Goal: Information Seeking & Learning: Learn about a topic

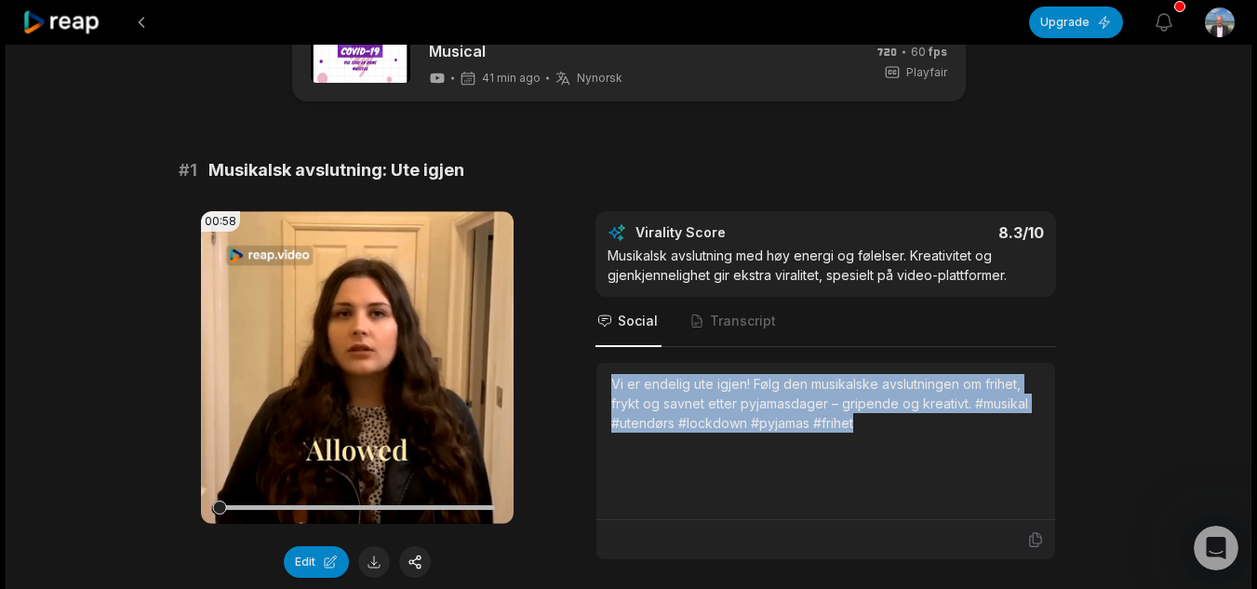
scroll to position [3, 0]
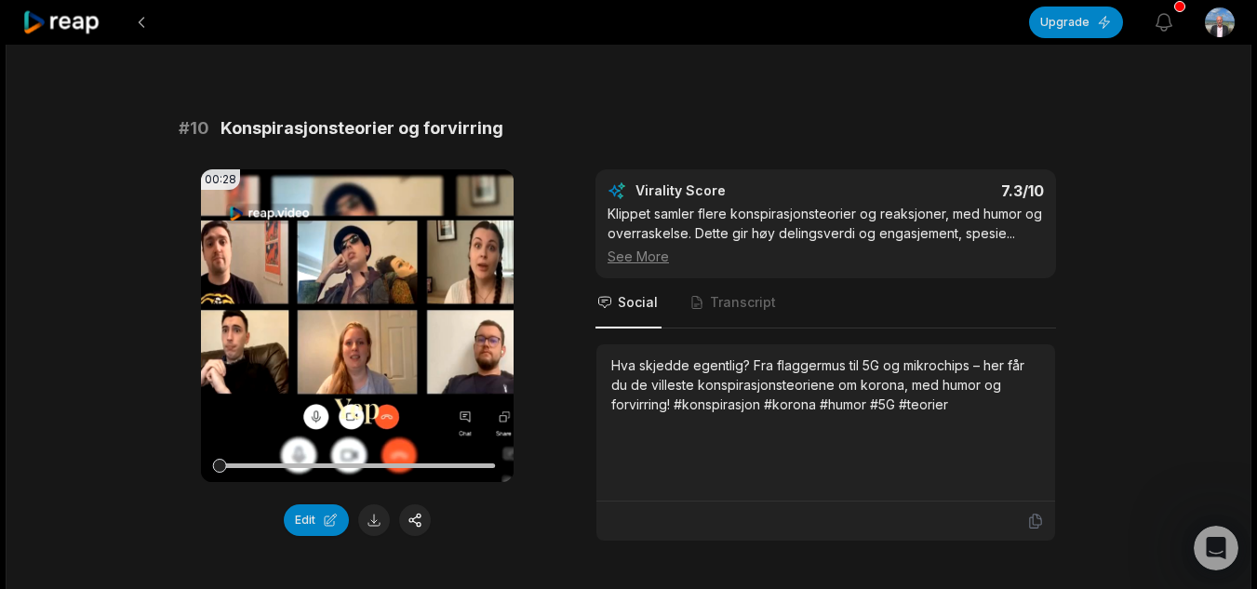
scroll to position [5134, 0]
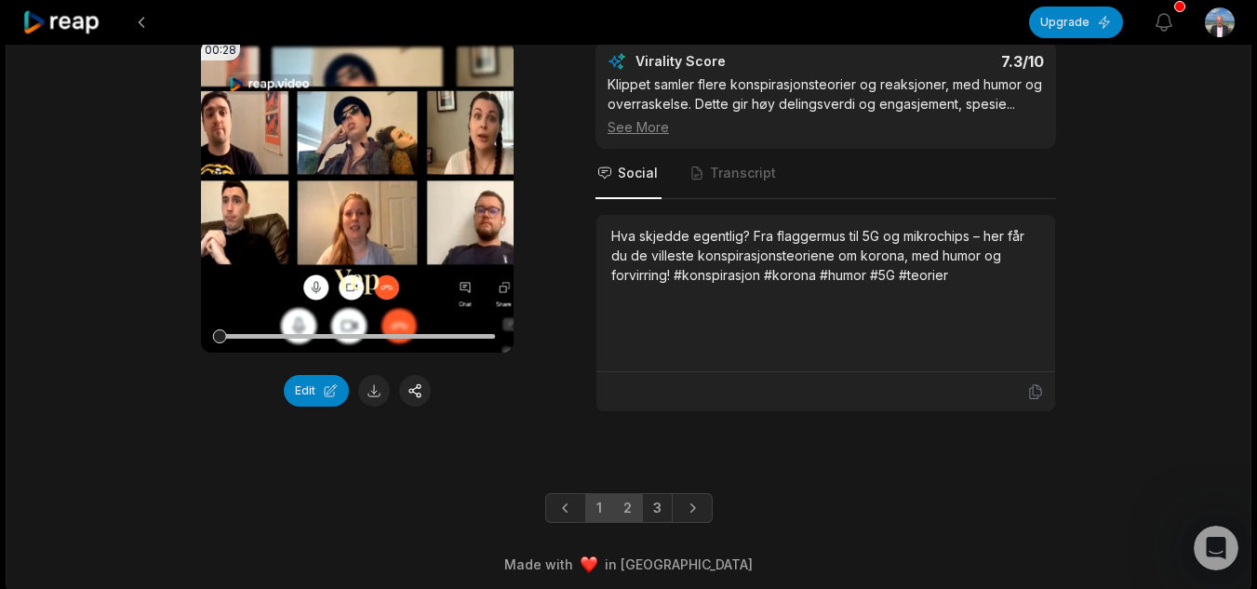
click at [628, 495] on link "2" at bounding box center [627, 508] width 31 height 30
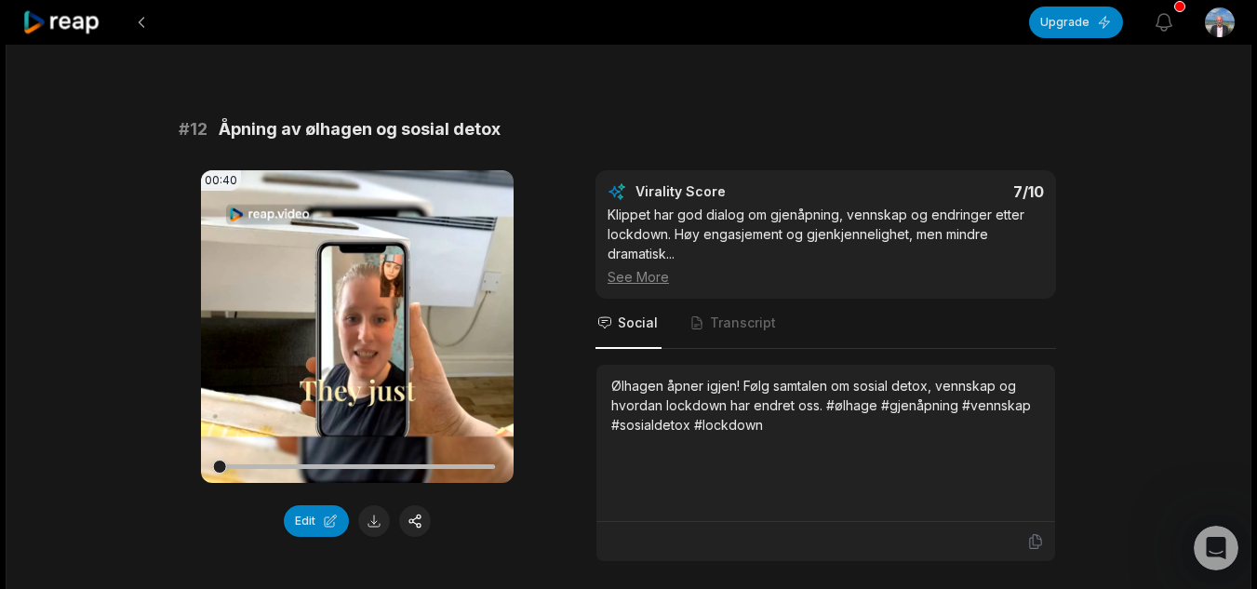
scroll to position [93, 0]
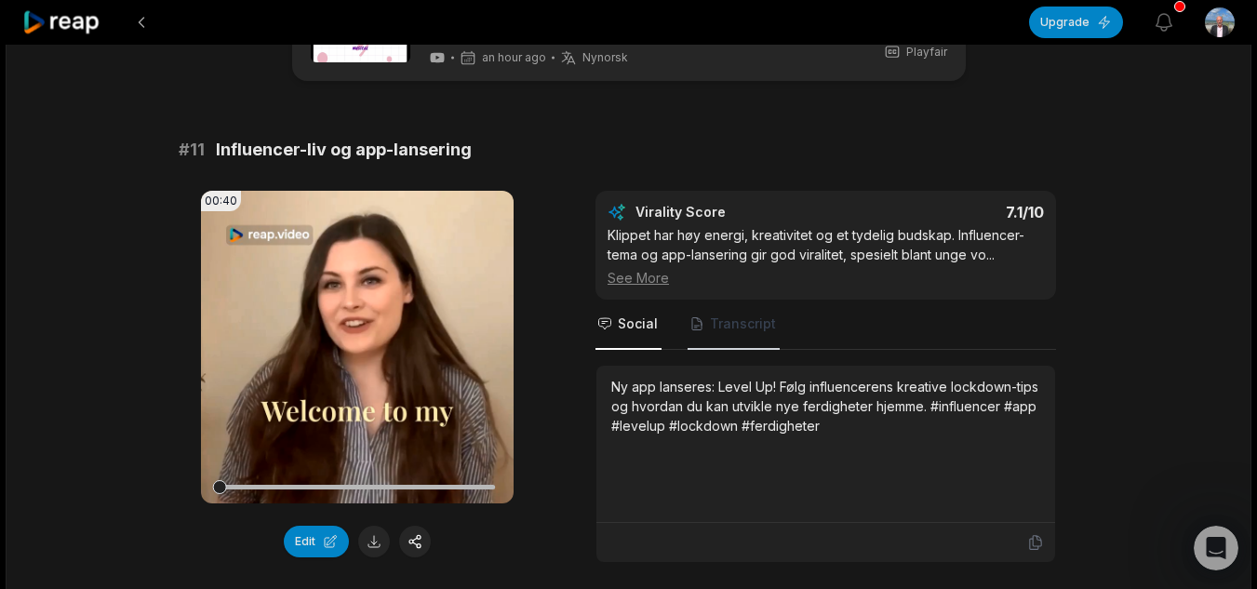
click at [732, 315] on span "Transcript" at bounding box center [743, 324] width 66 height 19
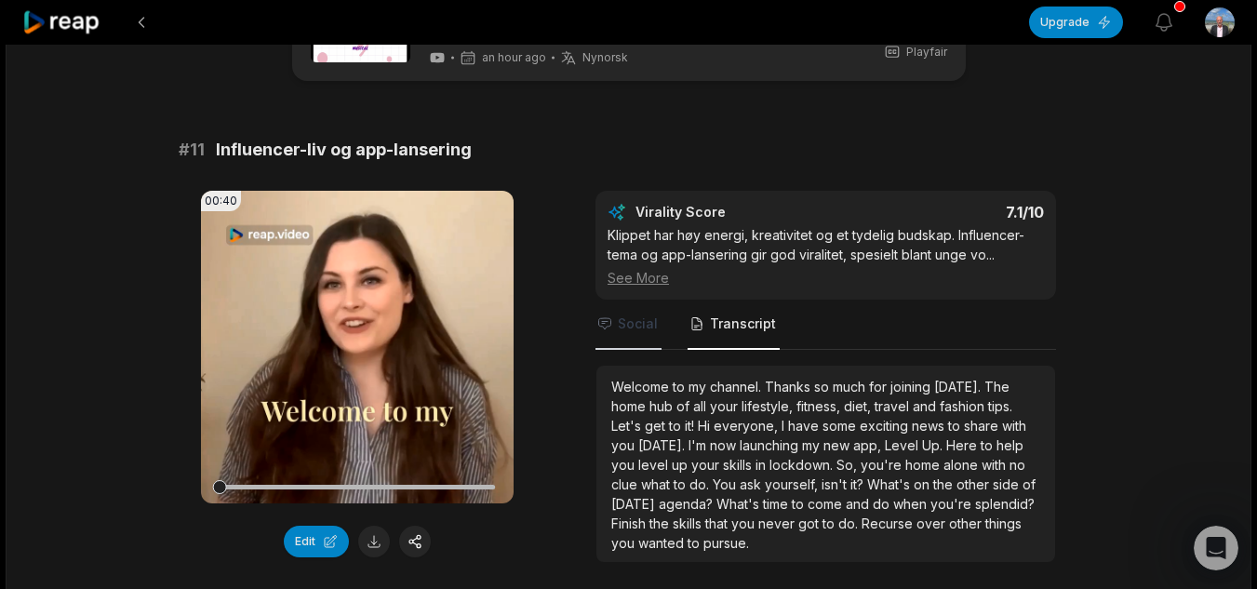
click at [636, 315] on span "Social" at bounding box center [638, 324] width 40 height 19
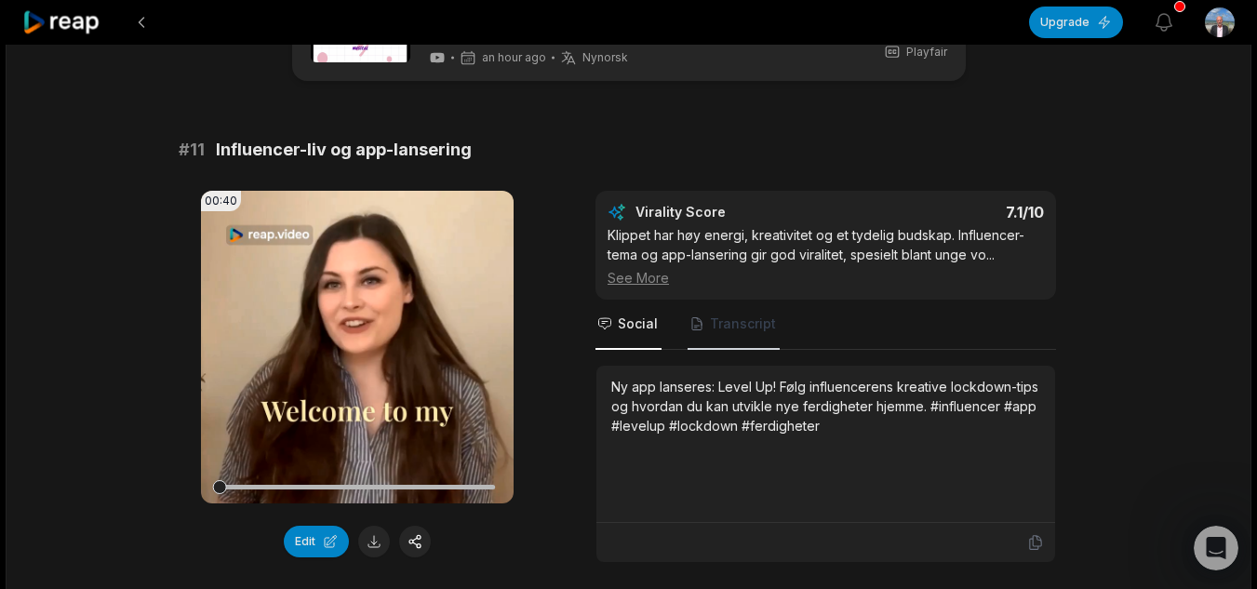
click at [696, 322] on icon "Tabs" at bounding box center [696, 324] width 9 height 12
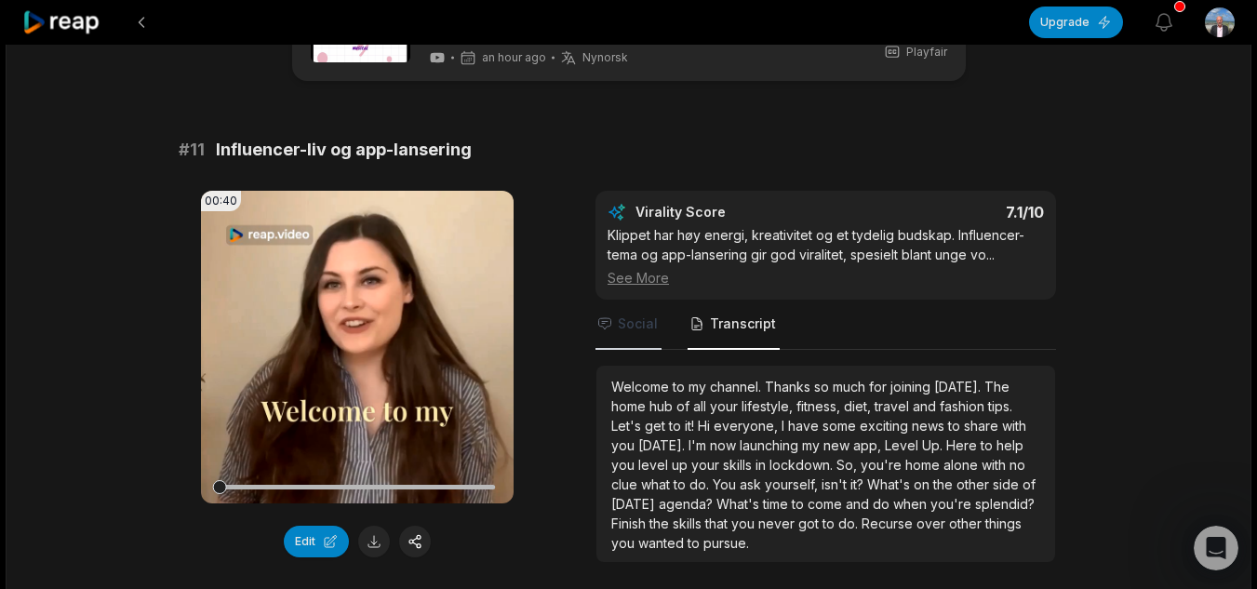
click at [654, 322] on span "Social" at bounding box center [638, 324] width 40 height 19
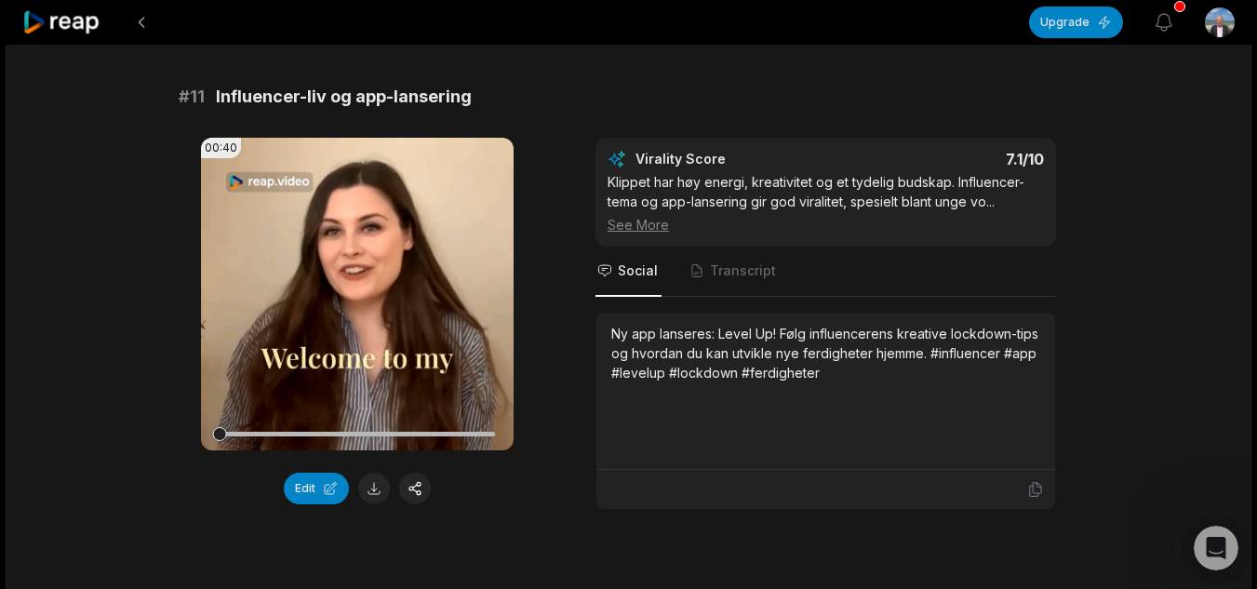
scroll to position [0, 0]
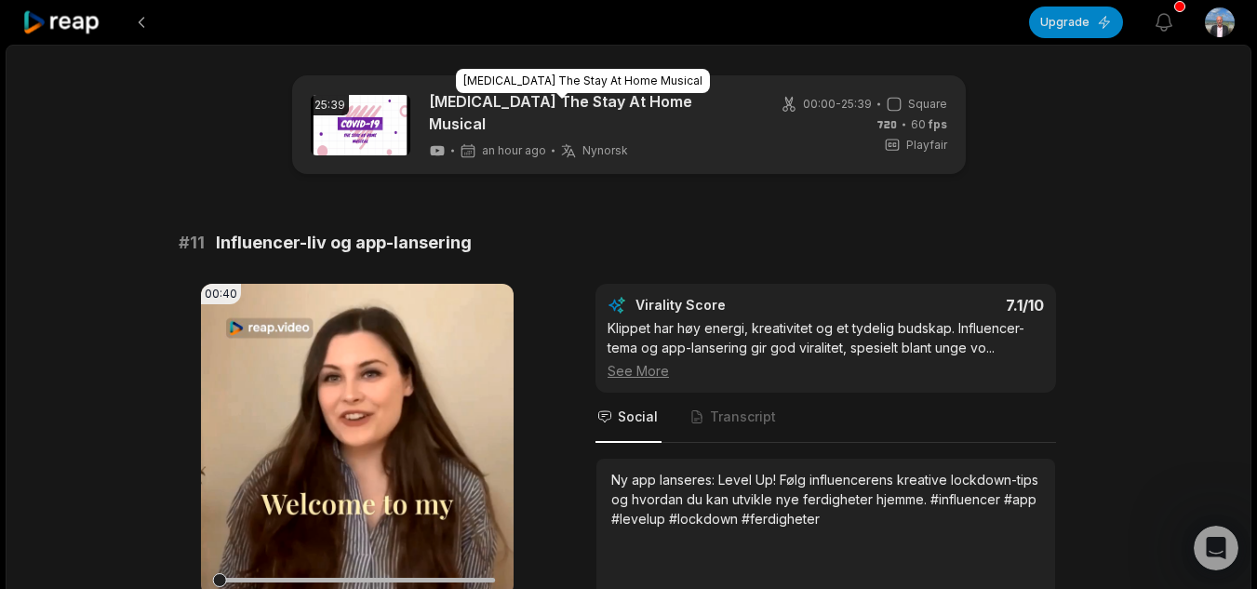
click at [664, 102] on link "[MEDICAL_DATA] The Stay At Home Musical" at bounding box center [589, 112] width 321 height 45
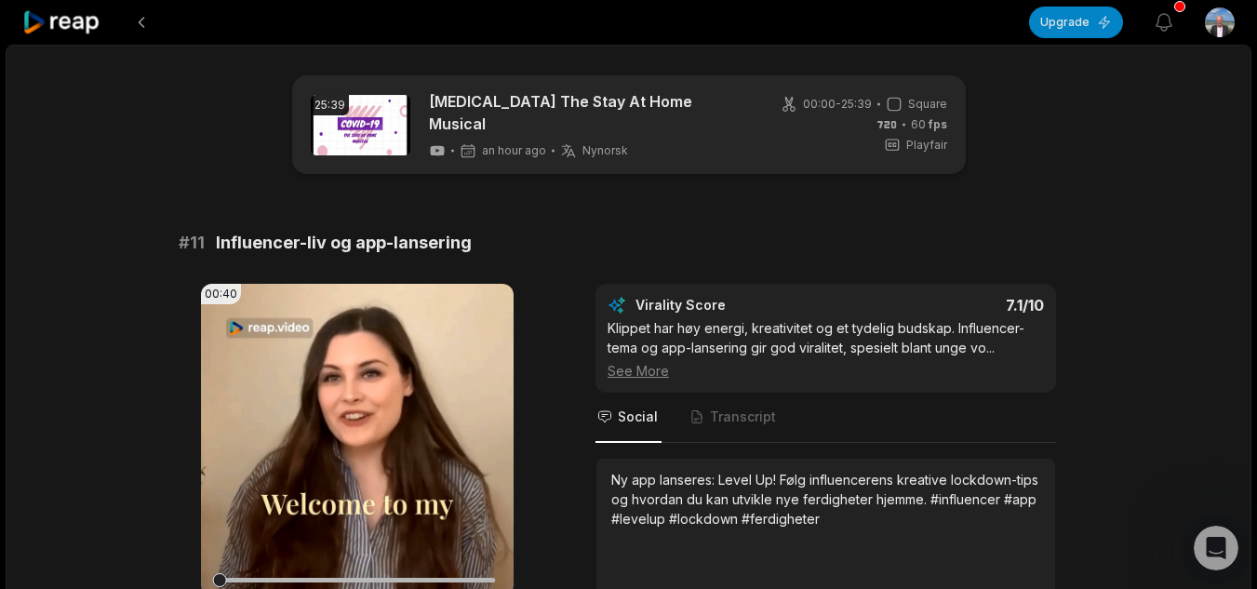
click at [70, 21] on icon at bounding box center [61, 22] width 79 height 25
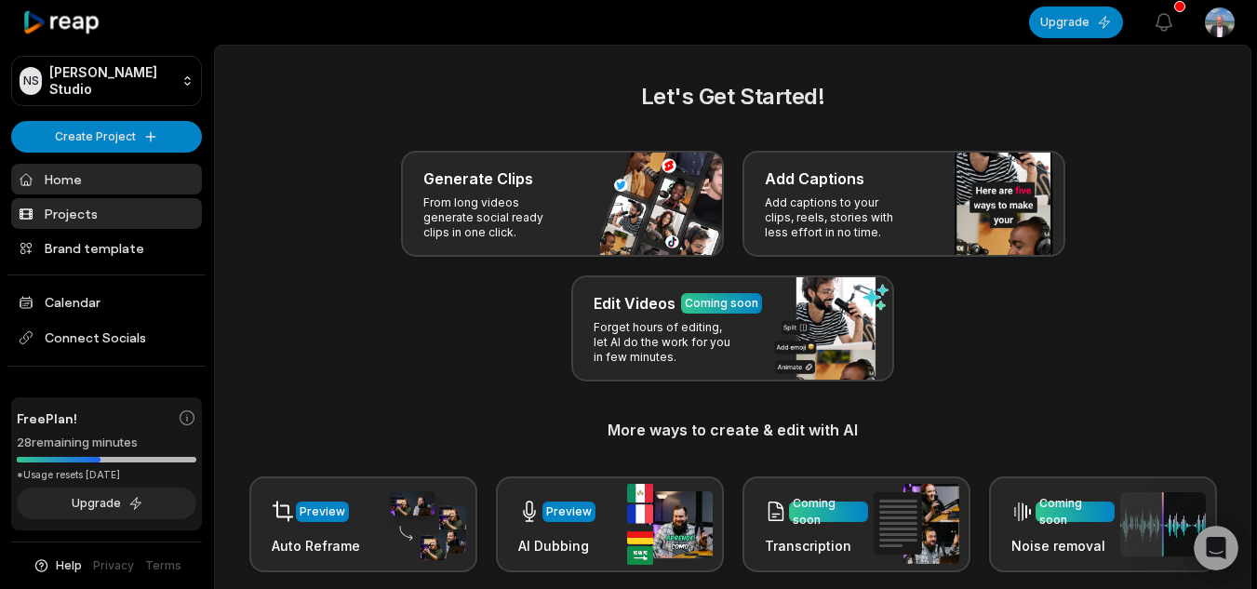
click at [96, 208] on link "Projects" at bounding box center [106, 213] width 191 height 31
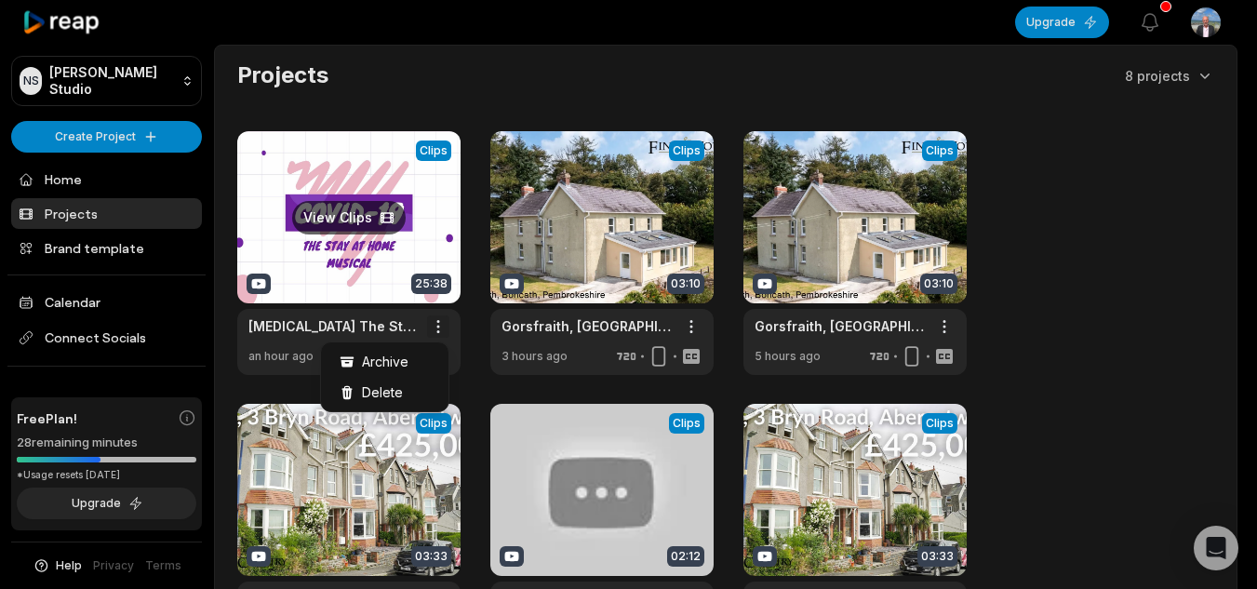
click at [445, 325] on html "NS [PERSON_NAME] Studio Create Project Home Projects Brand template Calendar Co…" at bounding box center [628, 294] width 1257 height 589
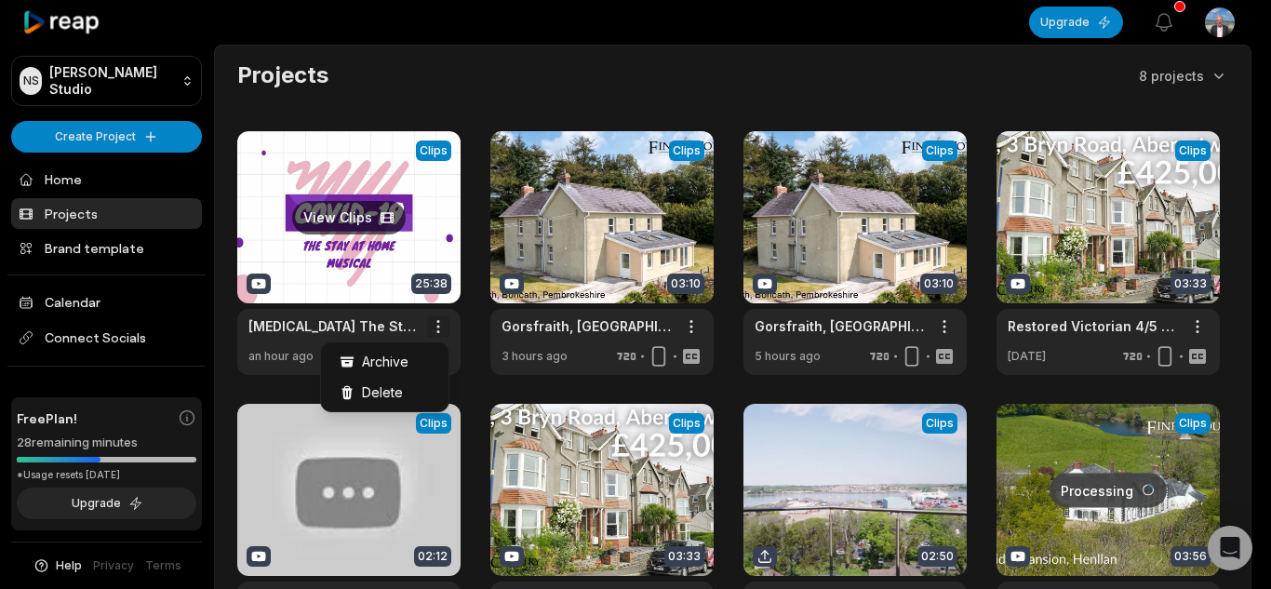
click at [445, 325] on html "NS Nigel's Studio Create Project Home Projects Brand template Calendar Connect …" at bounding box center [635, 294] width 1271 height 589
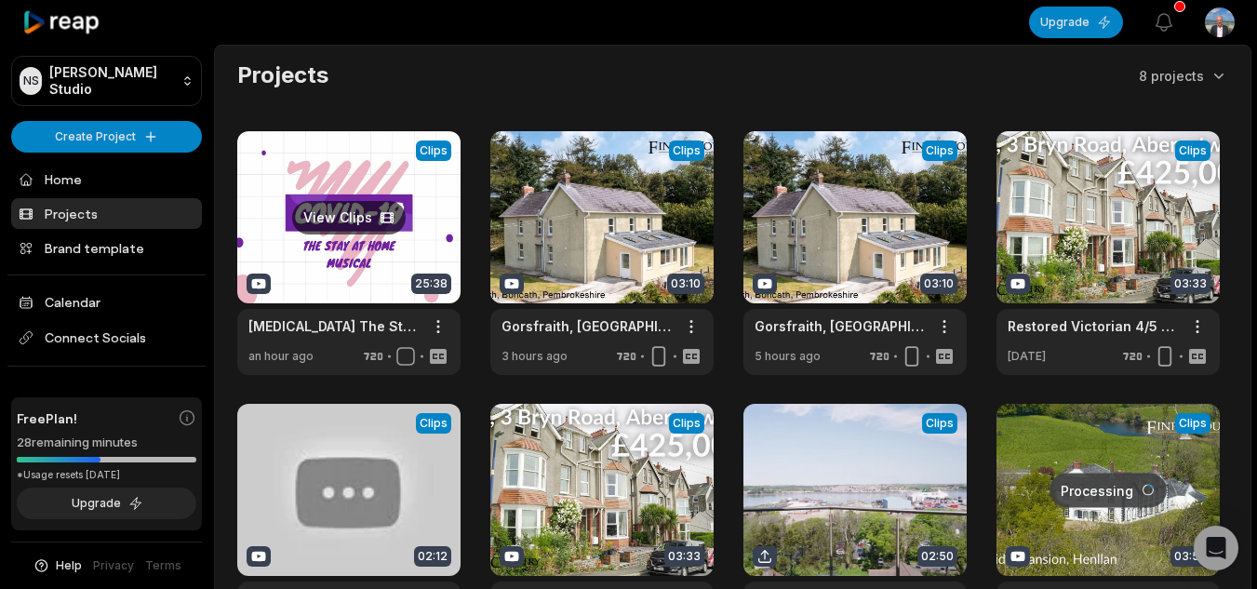
click at [366, 219] on link at bounding box center [348, 253] width 223 height 244
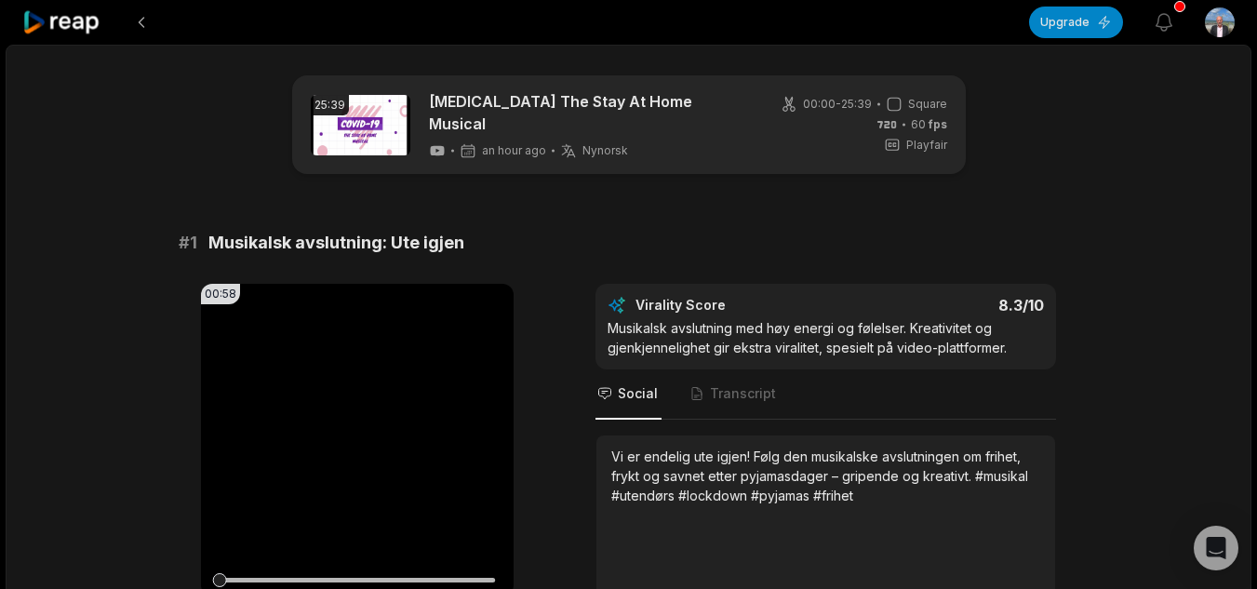
click at [613, 143] on span "Nynorsk" at bounding box center [606, 150] width 46 height 15
drag, startPoint x: 623, startPoint y: 132, endPoint x: 603, endPoint y: 133, distance: 20.5
click at [603, 143] on span "Nynorsk" at bounding box center [606, 150] width 46 height 15
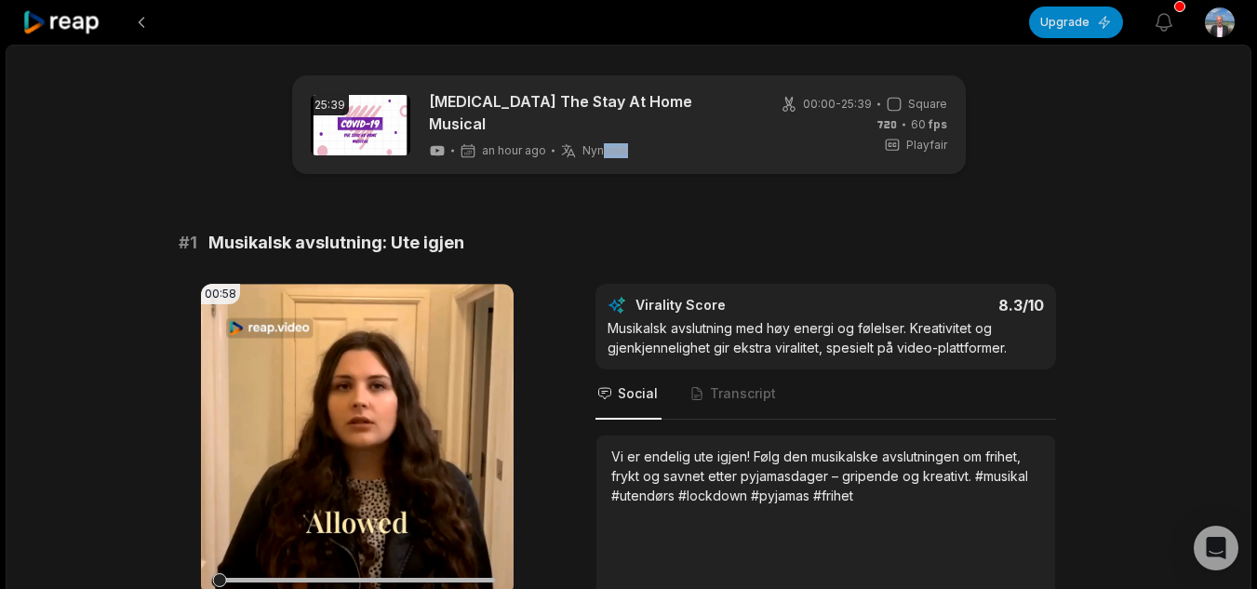
click at [720, 136] on div "25:39 COVID -19 The Stay At Home Musical an hour ago Nynorsk nn 00:00 - 25:39 S…" at bounding box center [629, 124] width 674 height 99
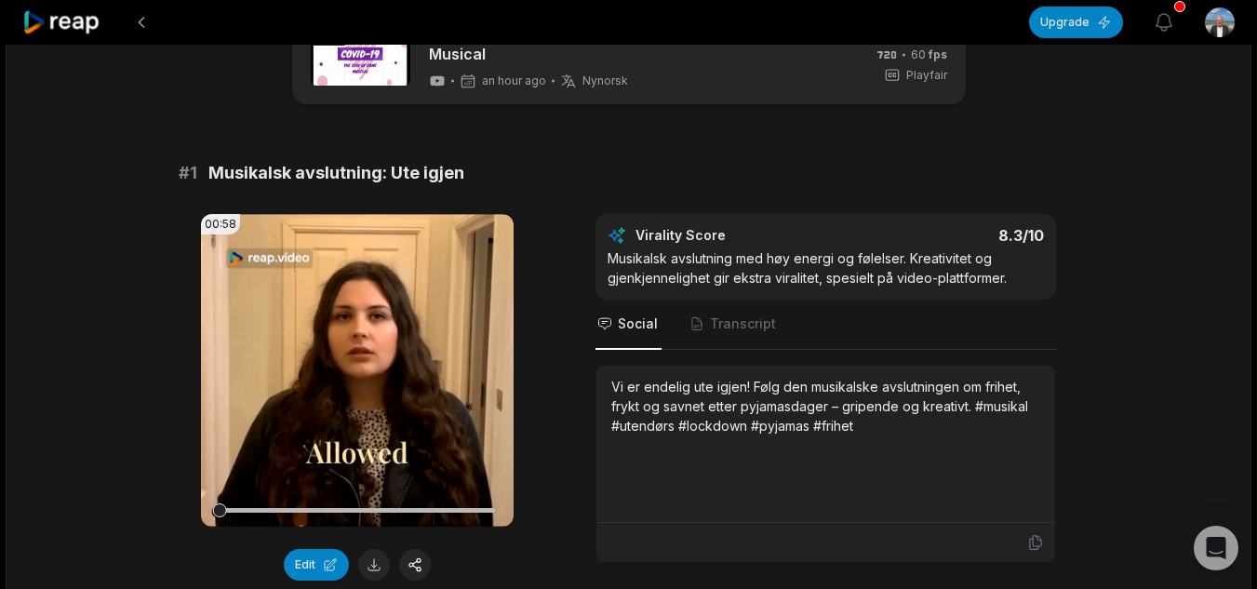
scroll to position [93, 0]
